Goal: Task Accomplishment & Management: Manage account settings

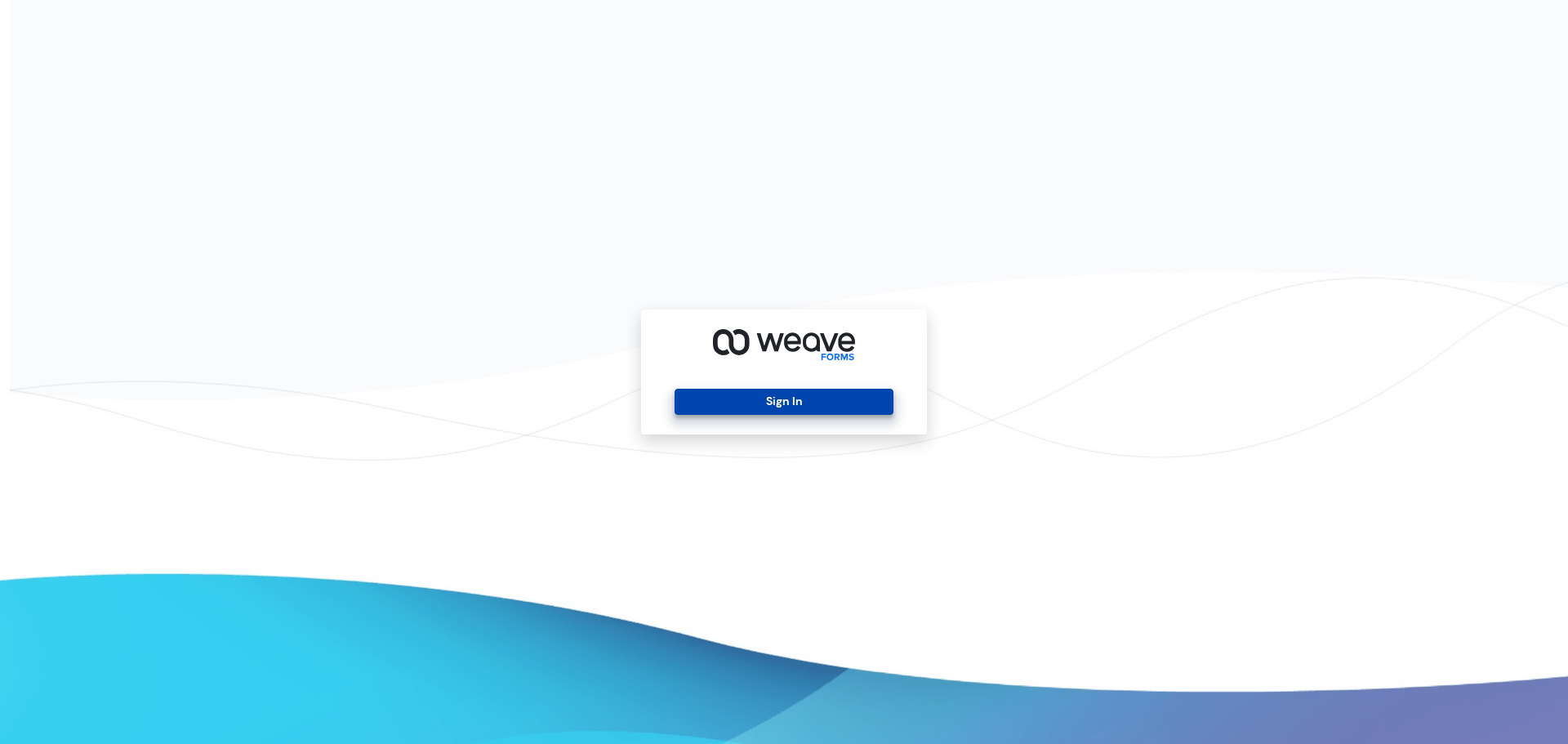
click at [801, 411] on button "Sign In" at bounding box center [783, 402] width 218 height 26
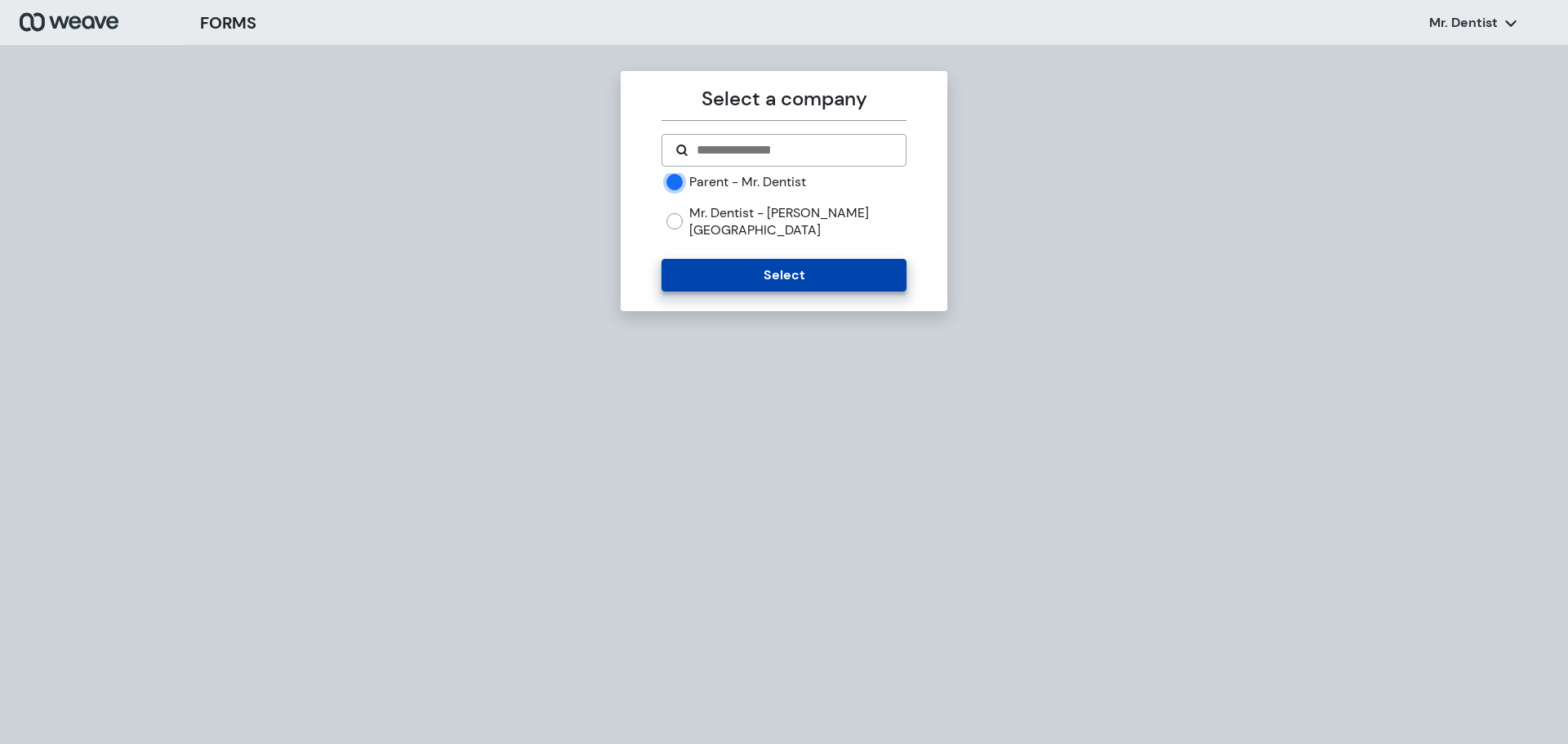
click at [762, 259] on button "Select" at bounding box center [784, 275] width 244 height 33
